Goal: Information Seeking & Learning: Find contact information

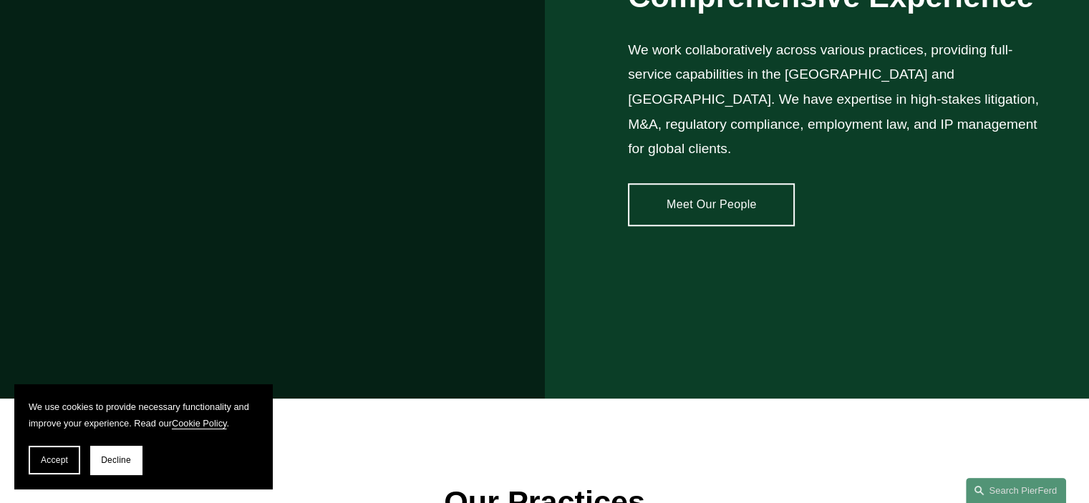
scroll to position [1270, 0]
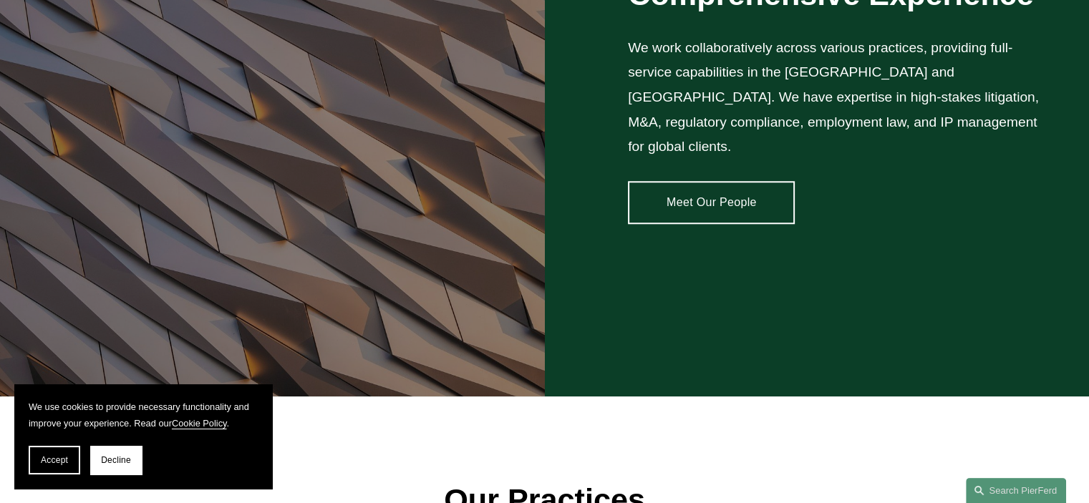
click at [702, 195] on link "Meet Our People" at bounding box center [711, 202] width 167 height 43
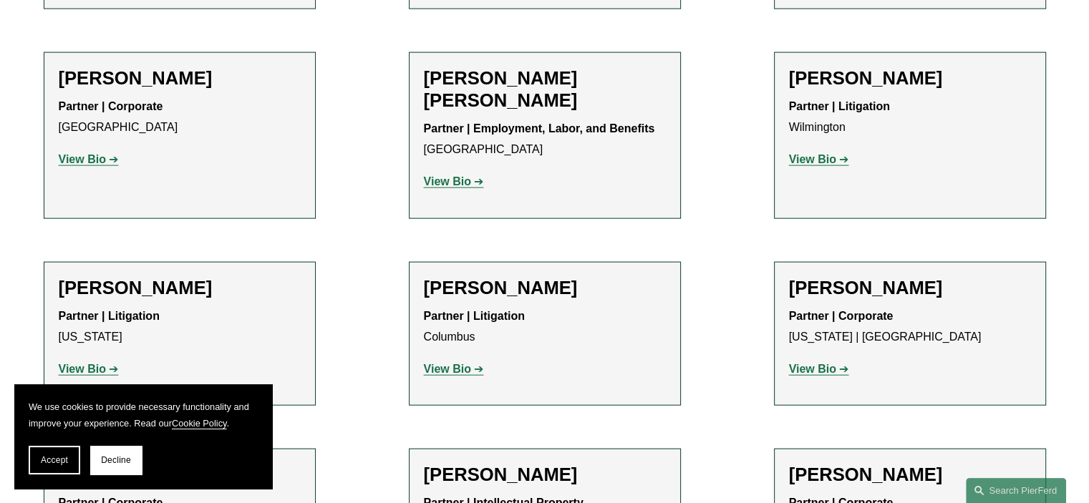
scroll to position [3221, 0]
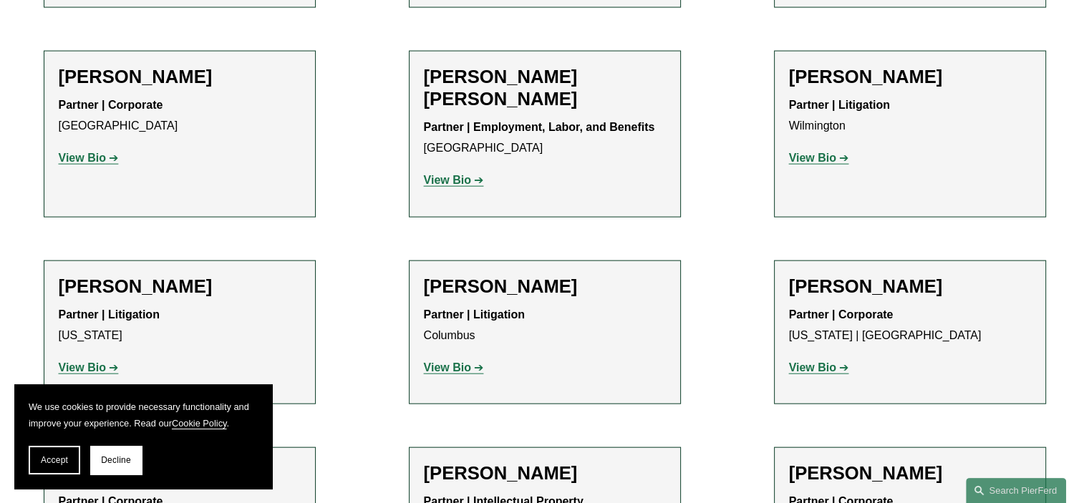
click at [88, 361] on strong "View Bio" at bounding box center [82, 367] width 47 height 12
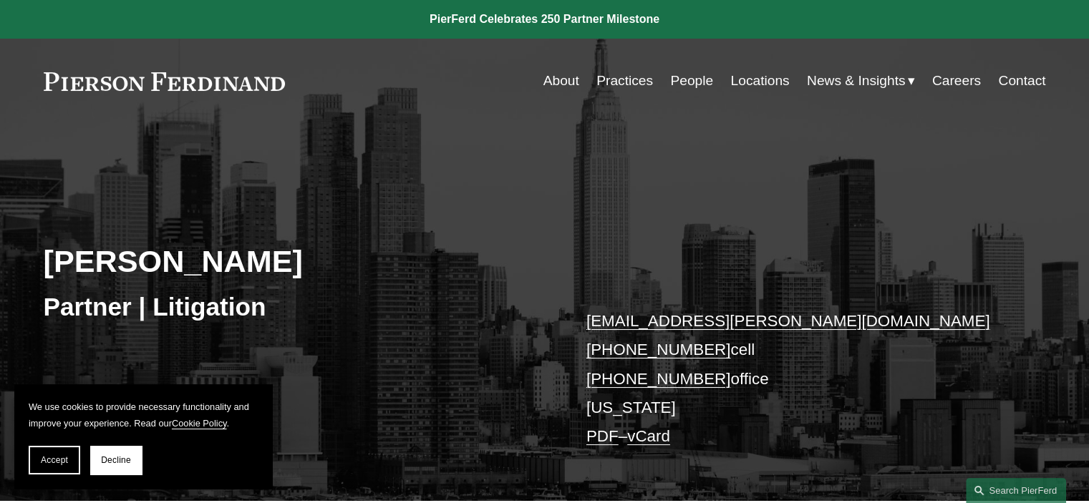
click at [750, 82] on link "Locations" at bounding box center [759, 80] width 59 height 27
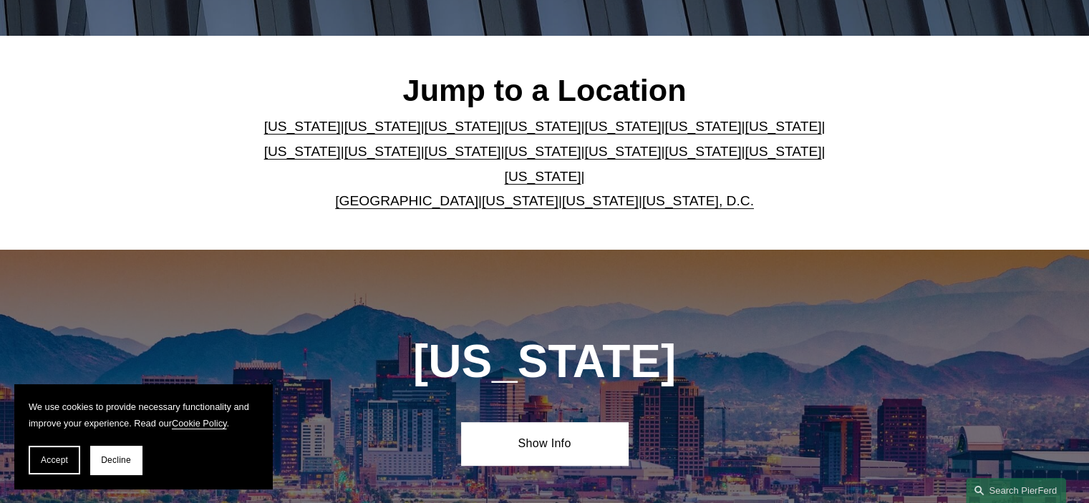
scroll to position [358, 0]
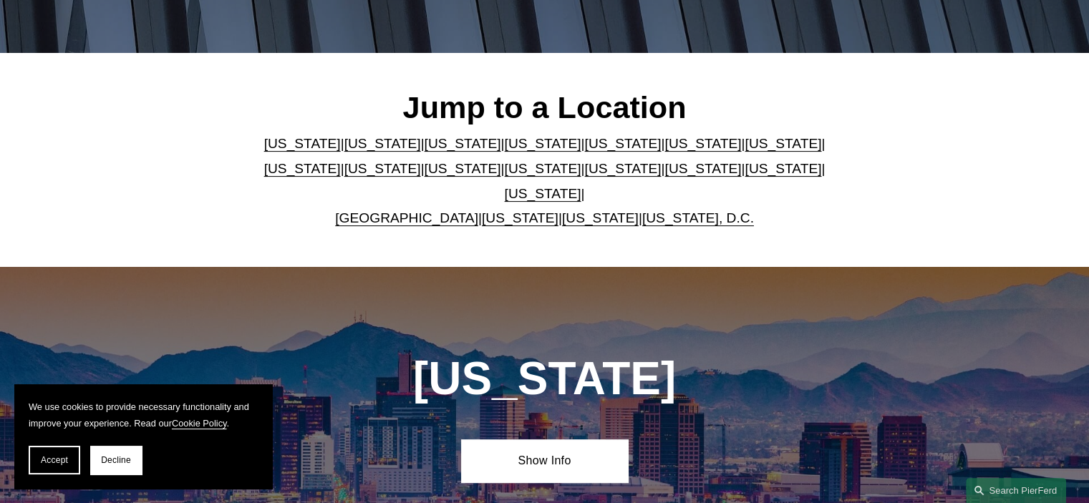
click at [505, 174] on link "[US_STATE]" at bounding box center [543, 168] width 77 height 15
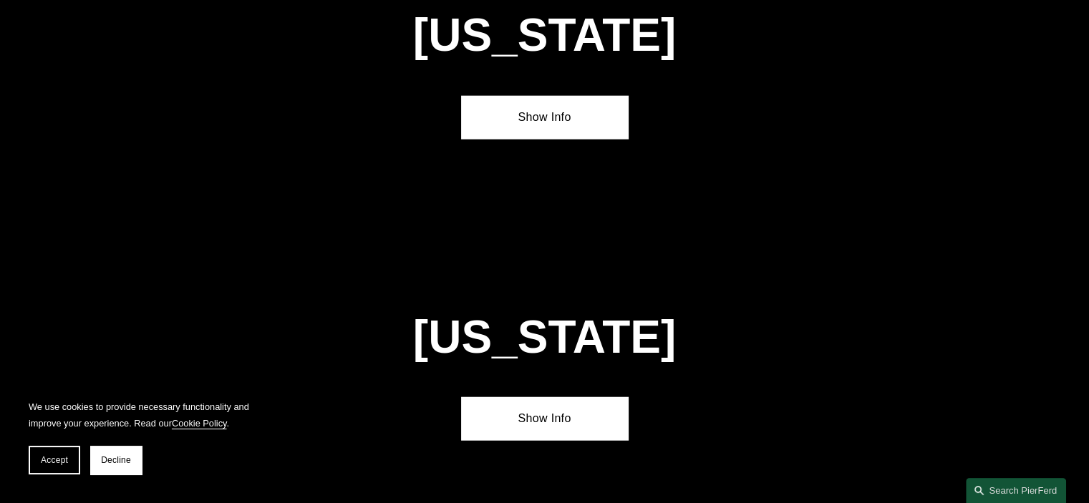
scroll to position [3629, 0]
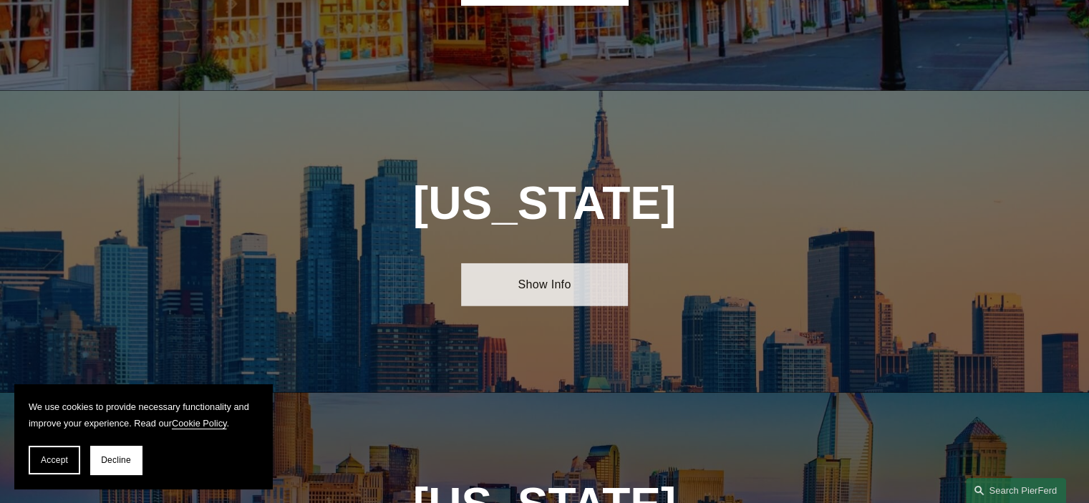
click at [541, 263] on link "Show Info" at bounding box center [544, 284] width 167 height 43
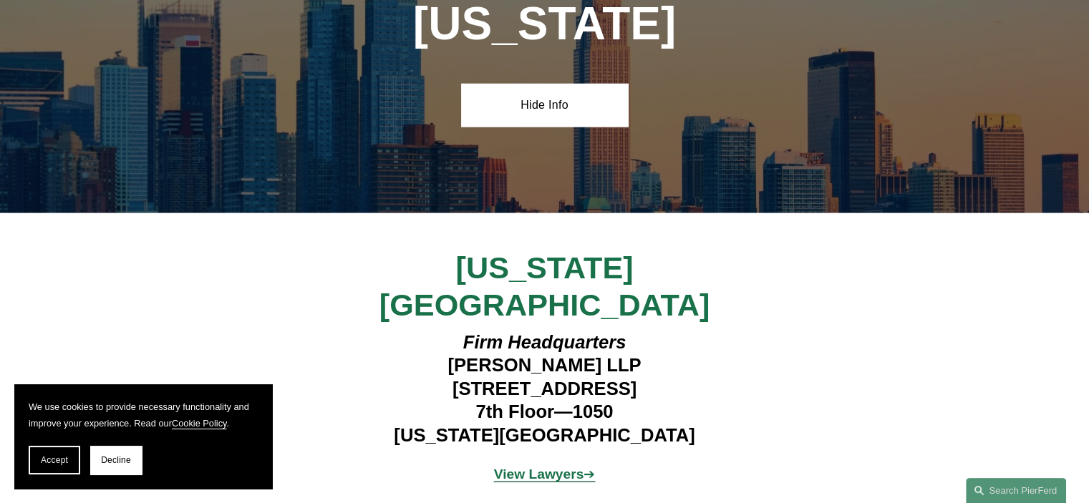
scroll to position [3808, 0]
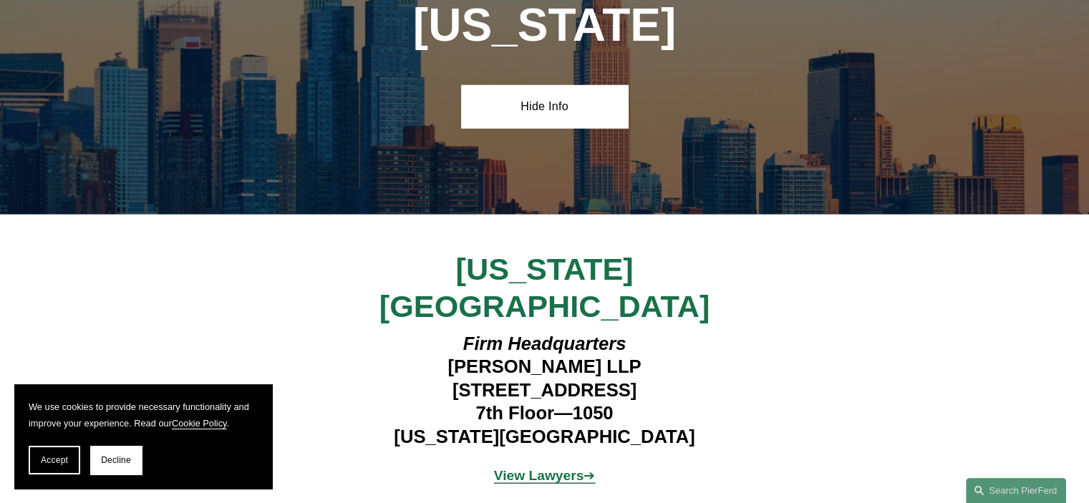
click at [547, 468] on strong "View Lawyers" at bounding box center [539, 475] width 90 height 15
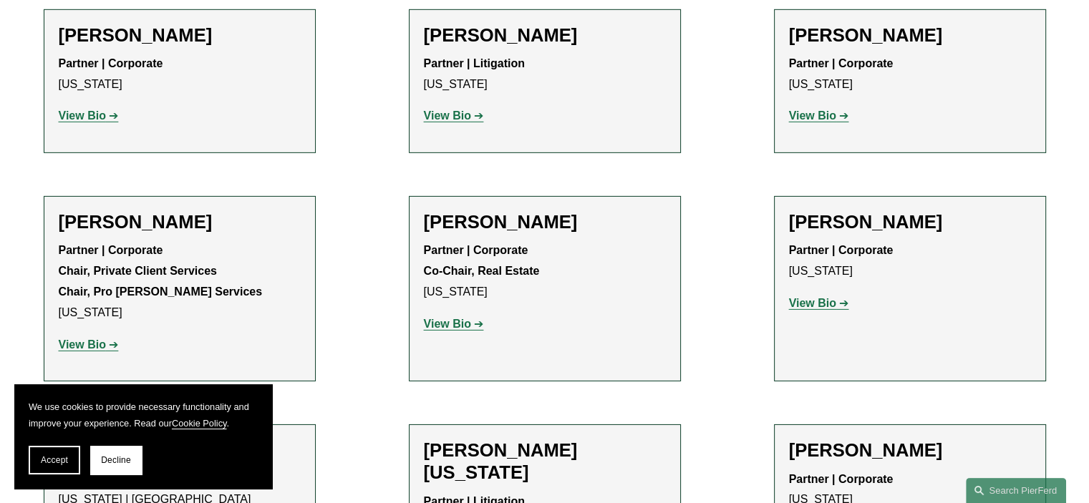
scroll to position [4491, 0]
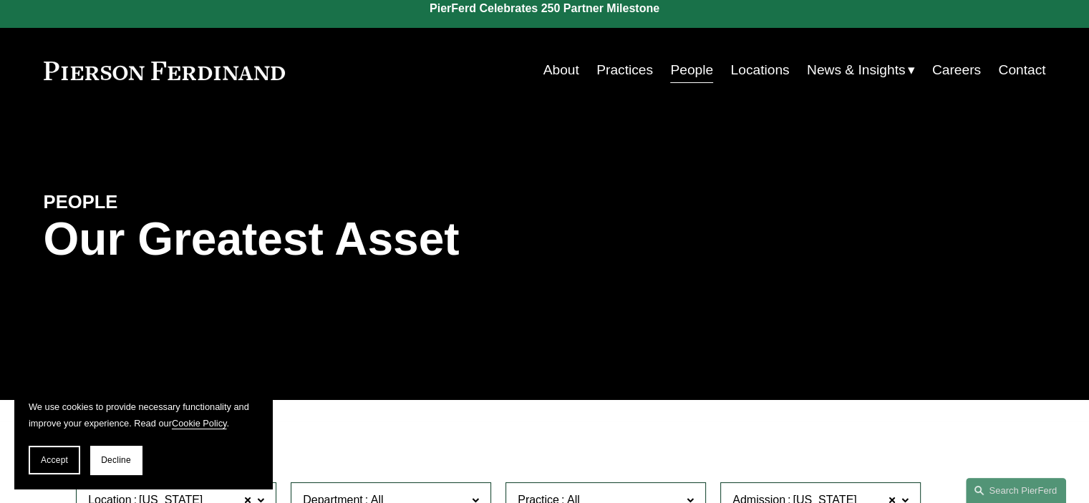
scroll to position [0, 0]
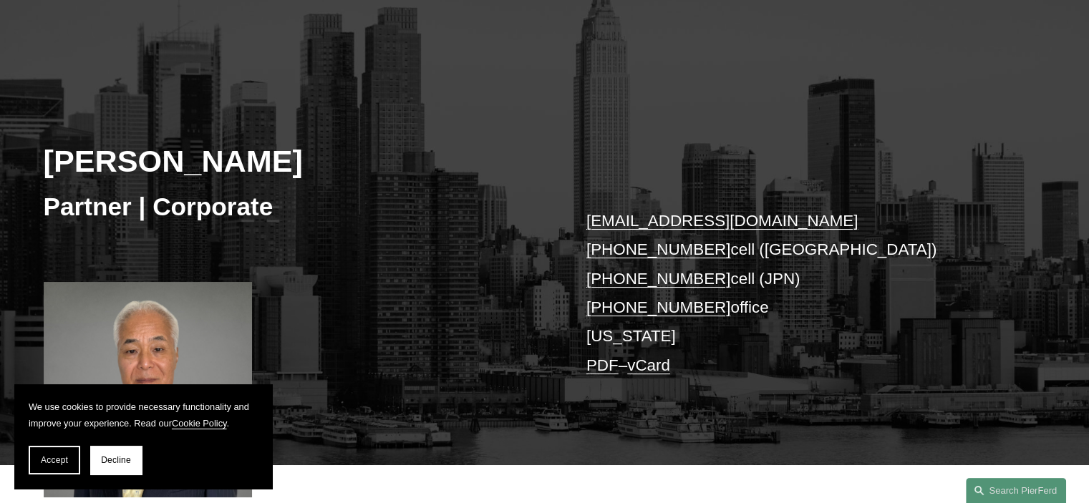
scroll to position [72, 0]
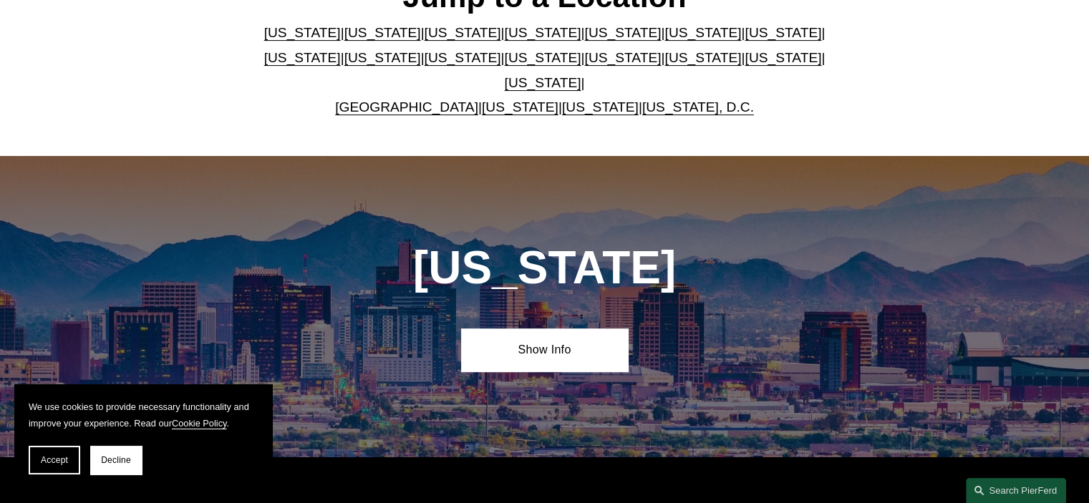
scroll to position [358, 0]
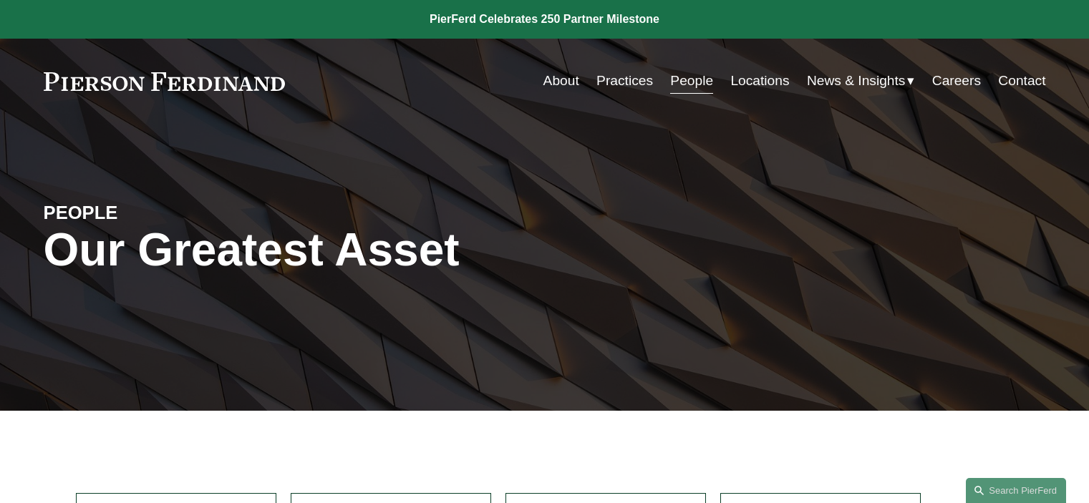
scroll to position [3221, 0]
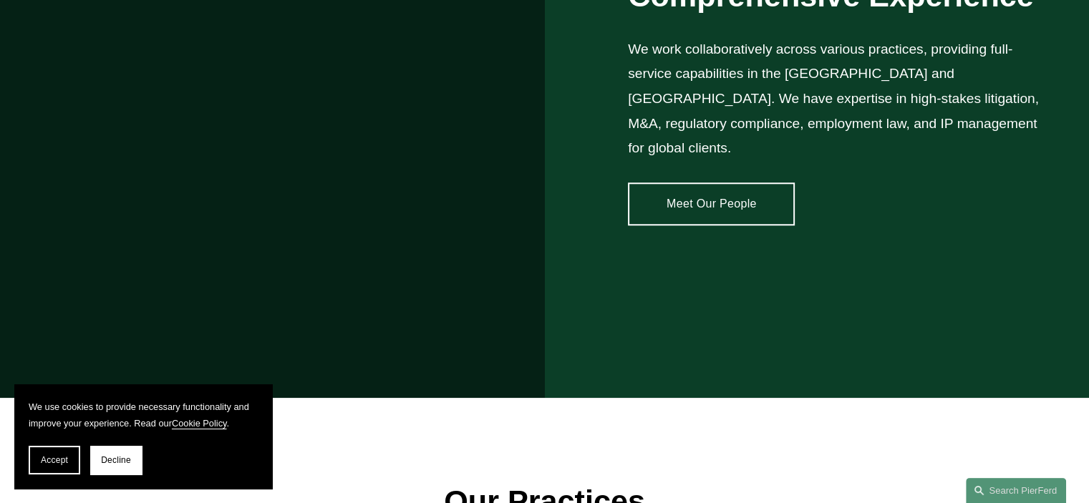
scroll to position [1270, 0]
